Goal: Task Accomplishment & Management: Use online tool/utility

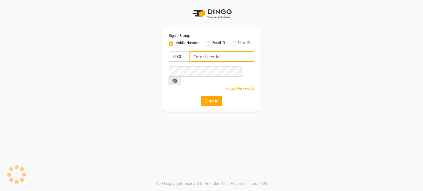
type input "59282313"
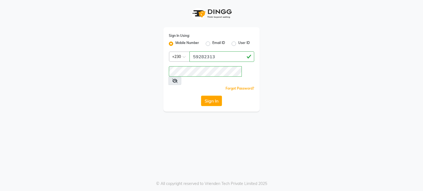
click at [177, 79] on icon at bounding box center [175, 81] width 6 height 4
click at [217, 96] on button "Sign In" at bounding box center [211, 101] width 21 height 10
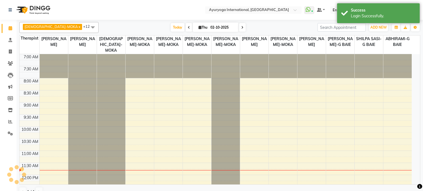
select select "en"
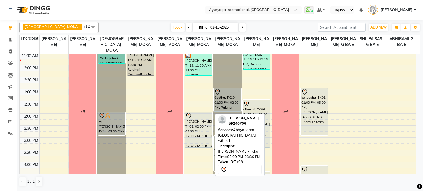
scroll to position [83, 0]
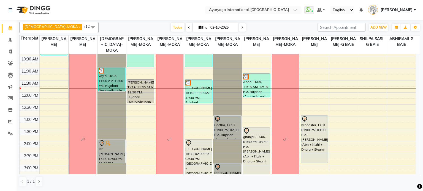
drag, startPoint x: 162, startPoint y: 28, endPoint x: 160, endPoint y: 37, distance: 9.2
click at [171, 28] on span "Today" at bounding box center [178, 27] width 14 height 9
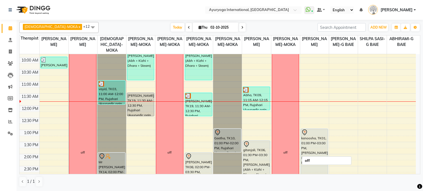
scroll to position [69, 0]
click at [251, 23] on div "Today Thu 02-10-2025" at bounding box center [207, 27] width 213 height 8
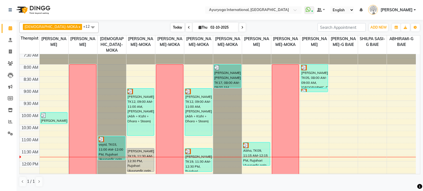
click at [171, 31] on span "Today" at bounding box center [178, 27] width 14 height 9
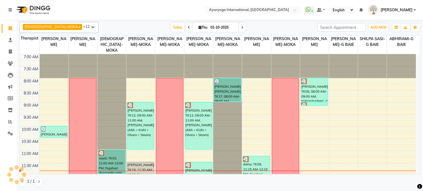
scroll to position [96, 0]
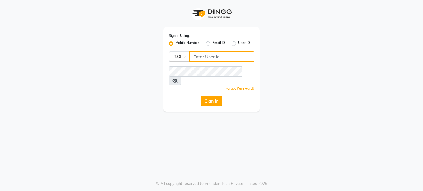
type input "59282313"
click at [211, 96] on button "Sign In" at bounding box center [211, 101] width 21 height 10
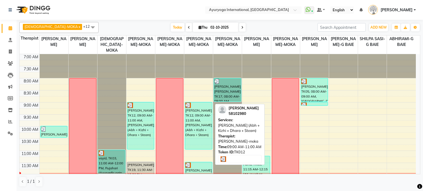
click at [201, 116] on div "[PERSON_NAME], TK12, 09:00 AM-11:00 AM, [PERSON_NAME] (Abh + Kizhi + Dhara + St…" at bounding box center [198, 125] width 27 height 47
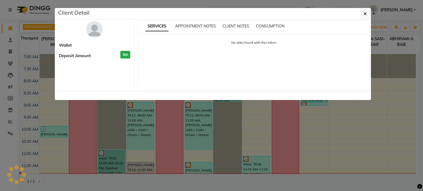
select select "3"
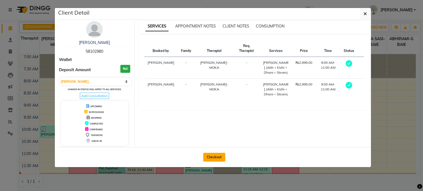
click at [218, 153] on button "Checkout" at bounding box center [214, 157] width 22 height 9
select select "service"
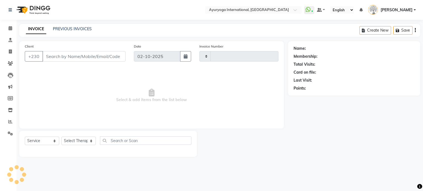
type input "5978"
select select "730"
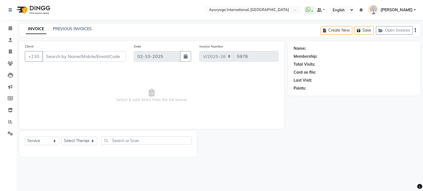
type input "58102980"
select select "36055"
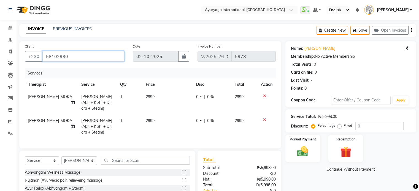
drag, startPoint x: 74, startPoint y: 57, endPoint x: 19, endPoint y: 57, distance: 55.0
click at [19, 57] on div "Client +230 58102980 Date 02-10-2025 Invoice Number V/2025 V/2025-26 5978 Servi…" at bounding box center [150, 94] width 262 height 107
click at [7, 51] on span at bounding box center [11, 52] width 10 height 6
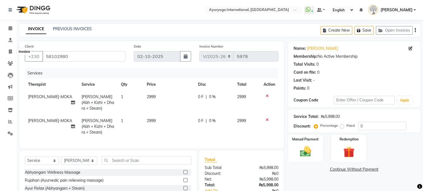
select select "service"
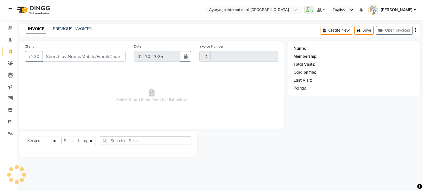
type input "5978"
select select "730"
type input "58102980"
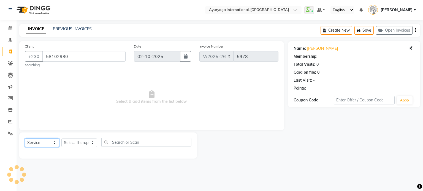
click at [50, 143] on select "Select Service Product Membership Package Voucher Prepaid Gift Card" at bounding box center [42, 143] width 34 height 9
select select "V"
click at [25, 139] on select "Select Service Product Membership Package Voucher Prepaid Gift Card" at bounding box center [42, 143] width 34 height 9
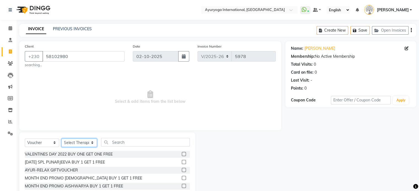
click at [79, 142] on select "Select Therapist ABHIRAMI-G BAIE ABHIRAM-MOKA ADHITHYA-MOKA ALEENA-MOKA ANAGHA-…" at bounding box center [78, 143] width 35 height 9
select select "19827"
click at [61, 139] on select "Select Therapist ABHIRAMI-G BAIE ABHIRAM-MOKA ADHITHYA-MOKA ALEENA-MOKA ANAGHA-…" at bounding box center [78, 143] width 35 height 9
click at [123, 138] on div "Select Service Product Membership Package Voucher Prepaid Gift Card Select Ther…" at bounding box center [107, 173] width 176 height 81
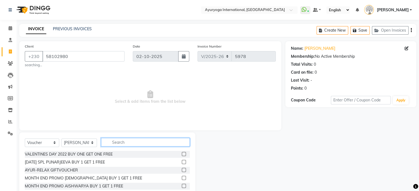
click at [121, 143] on input "text" at bounding box center [145, 142] width 88 height 9
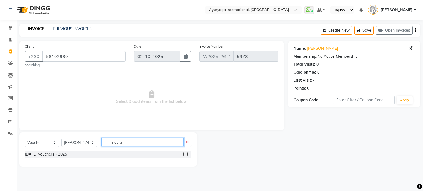
type input "navra"
click at [185, 157] on div at bounding box center [185, 155] width 4 height 6
click at [186, 155] on label at bounding box center [185, 154] width 4 height 4
click at [186, 155] on input "checkbox" at bounding box center [185, 155] width 4 height 4
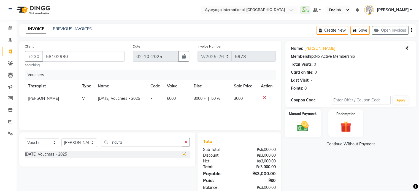
checkbox input "false"
click at [297, 127] on img at bounding box center [302, 126] width 18 height 13
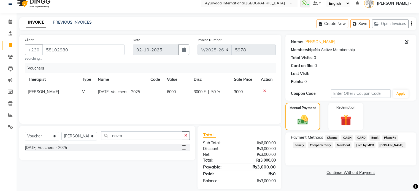
scroll to position [13, 0]
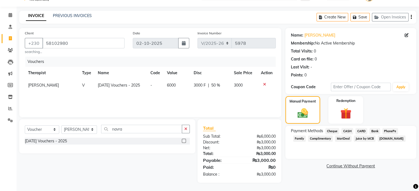
click at [364, 131] on span "CARD" at bounding box center [361, 131] width 12 height 6
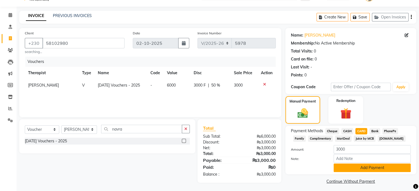
click at [357, 166] on button "Add Payment" at bounding box center [371, 168] width 77 height 9
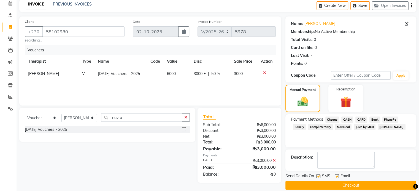
scroll to position [31, 0]
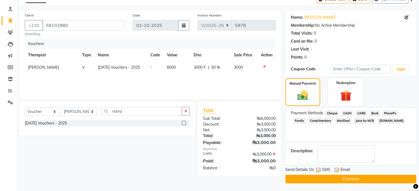
click at [336, 180] on button "Checkout" at bounding box center [350, 179] width 131 height 9
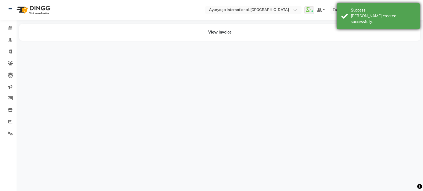
click at [368, 7] on div "Success Bill created successfully." at bounding box center [378, 16] width 83 height 26
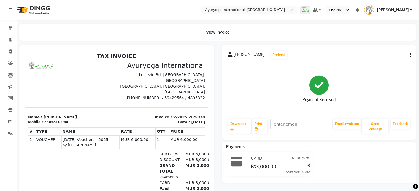
click at [8, 32] on link "Calendar" at bounding box center [8, 28] width 13 height 9
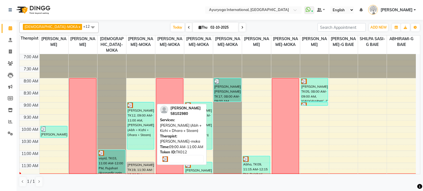
click at [135, 120] on div "[PERSON_NAME], TK12, 09:00 AM-11:00 AM, [PERSON_NAME] (Abh + Kizhi + Dhara + St…" at bounding box center [140, 125] width 27 height 47
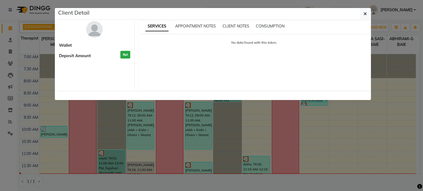
select select "3"
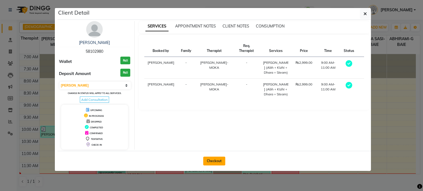
click at [206, 160] on button "Checkout" at bounding box center [214, 161] width 22 height 9
select select "service"
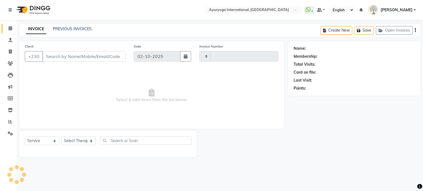
type input "5979"
select select "730"
type input "58102980"
select select "36055"
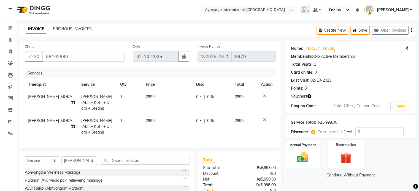
click at [341, 147] on label "Redemption" at bounding box center [345, 144] width 20 height 5
click at [362, 171] on div "Payment Methods Prepaid Package Voucher 1 Wallet" at bounding box center [350, 187] width 131 height 33
click at [364, 175] on span "Voucher 1" at bounding box center [369, 176] width 18 height 6
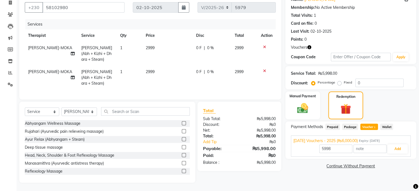
scroll to position [53, 0]
click at [399, 145] on button "Add" at bounding box center [397, 148] width 20 height 9
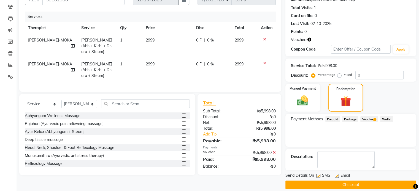
scroll to position [63, 0]
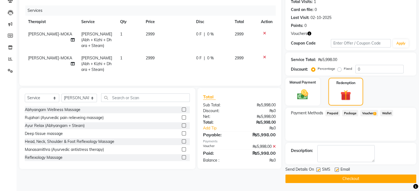
click at [318, 171] on label at bounding box center [318, 170] width 4 height 4
click at [318, 171] on input "checkbox" at bounding box center [318, 170] width 4 height 4
checkbox input "false"
click at [336, 169] on label at bounding box center [336, 170] width 4 height 4
click at [336, 169] on input "checkbox" at bounding box center [336, 170] width 4 height 4
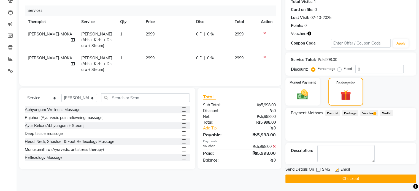
checkbox input "false"
click at [333, 179] on button "Checkout" at bounding box center [350, 179] width 131 height 9
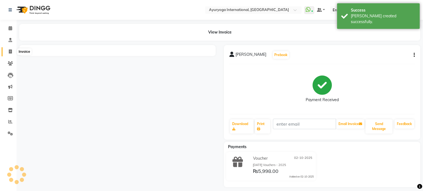
click at [13, 51] on span at bounding box center [11, 52] width 10 height 6
select select "service"
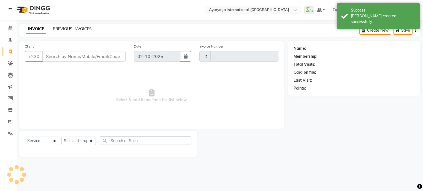
type input "5980"
select select "730"
click at [65, 31] on link "PREVIOUS INVOICES" at bounding box center [72, 28] width 39 height 5
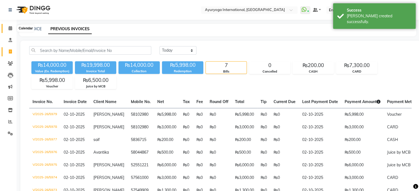
click at [13, 28] on span at bounding box center [11, 28] width 10 height 6
